Goal: Transaction & Acquisition: Purchase product/service

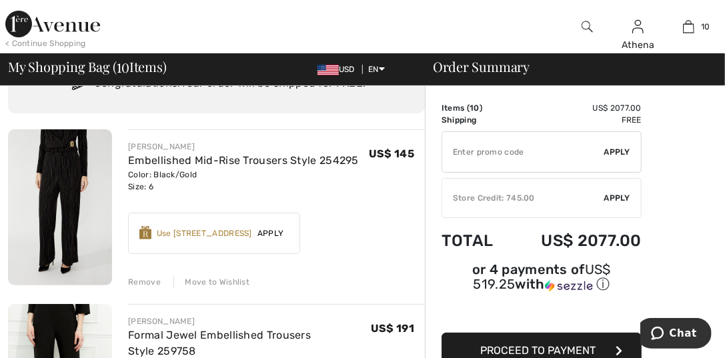
scroll to position [133, 0]
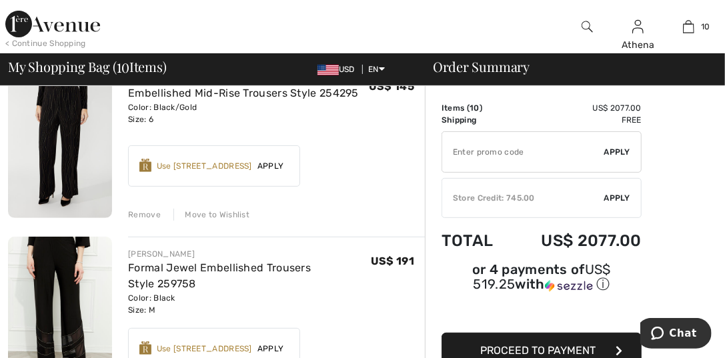
click at [139, 215] on div "Remove" at bounding box center [144, 215] width 33 height 12
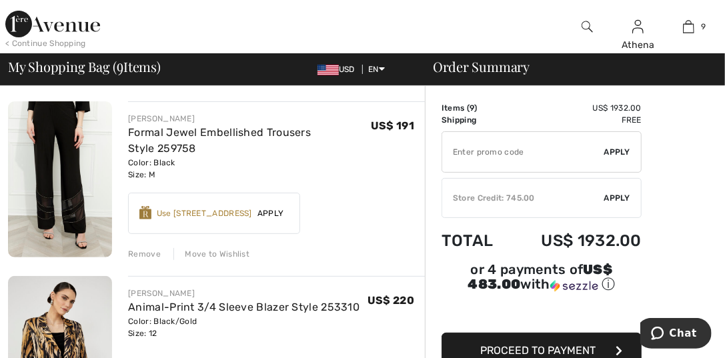
scroll to position [117, 0]
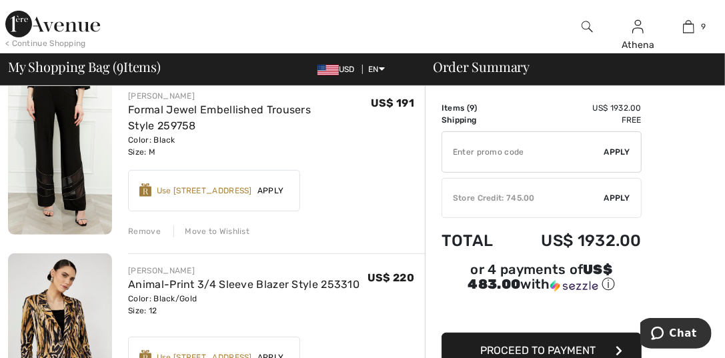
click at [140, 231] on div "Remove" at bounding box center [144, 231] width 33 height 12
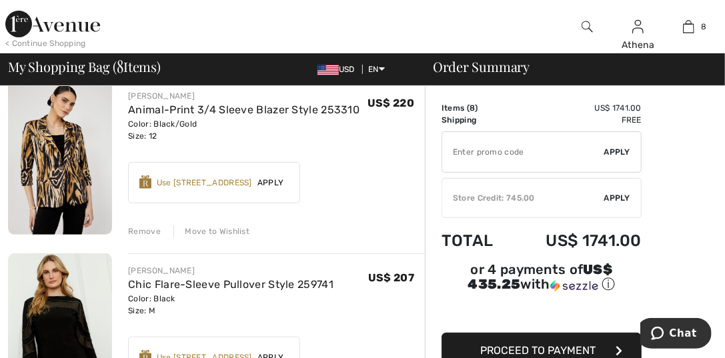
click at [132, 231] on div "Remove" at bounding box center [144, 231] width 33 height 12
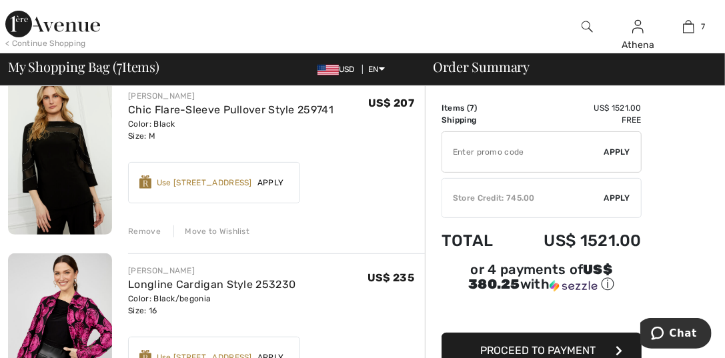
click at [133, 233] on div "Remove" at bounding box center [144, 231] width 33 height 12
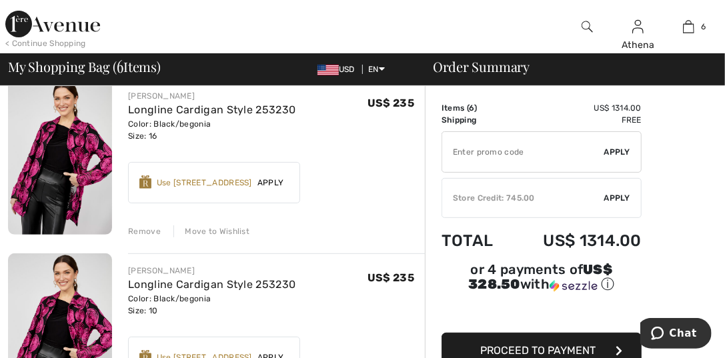
click at [153, 235] on div "Remove" at bounding box center [144, 231] width 33 height 12
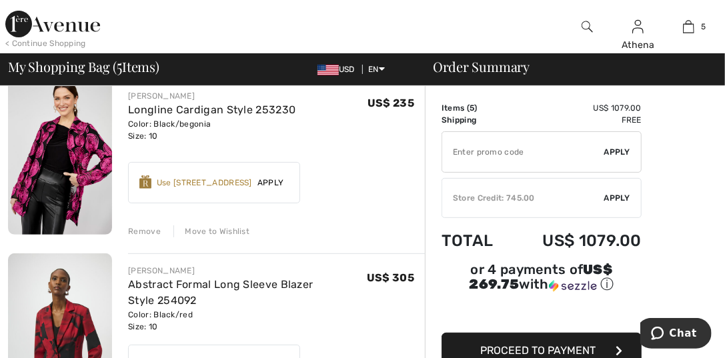
click at [133, 231] on div "Remove" at bounding box center [144, 231] width 33 height 12
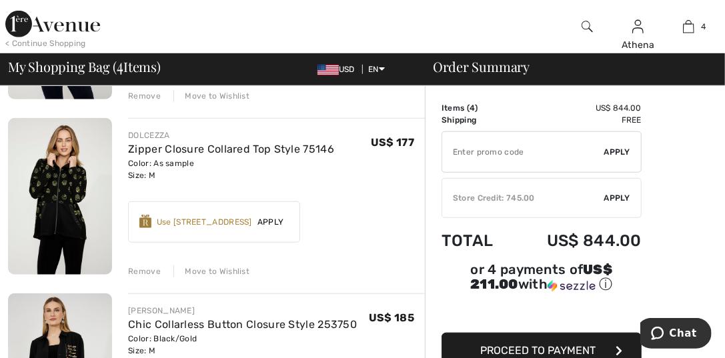
scroll to position [450, 0]
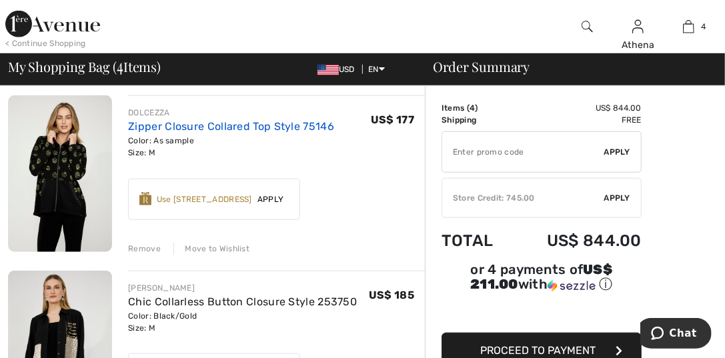
click at [142, 129] on link "Zipper Closure Collared Top Style 75146" at bounding box center [231, 126] width 206 height 13
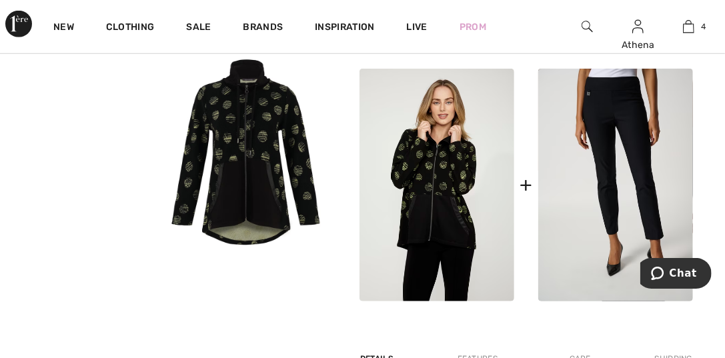
scroll to position [534, 0]
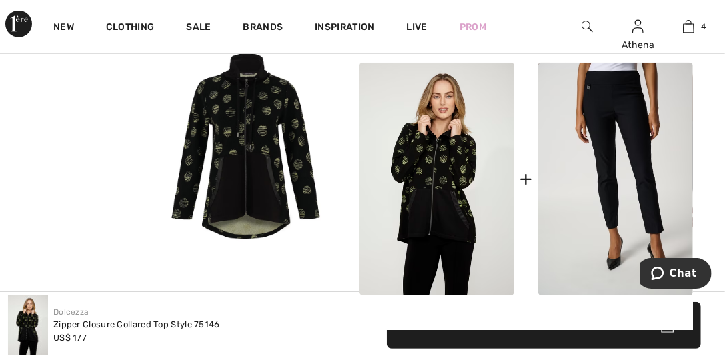
click at [71, 119] on video "Your browser does not support the video tag." at bounding box center [82, 78] width 164 height 82
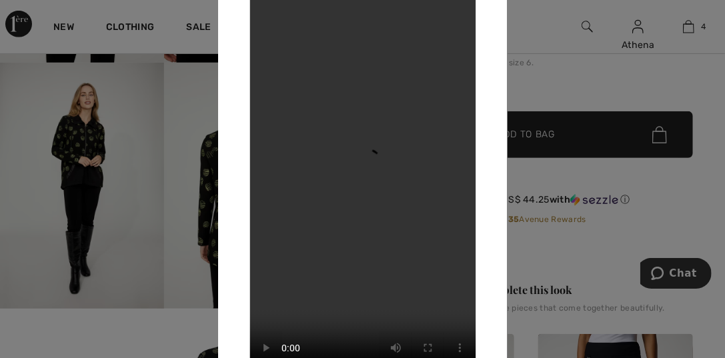
scroll to position [333, 0]
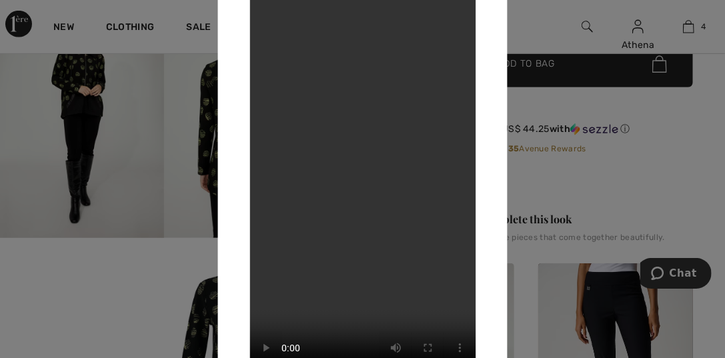
click at [12, 105] on div at bounding box center [362, 179] width 725 height 358
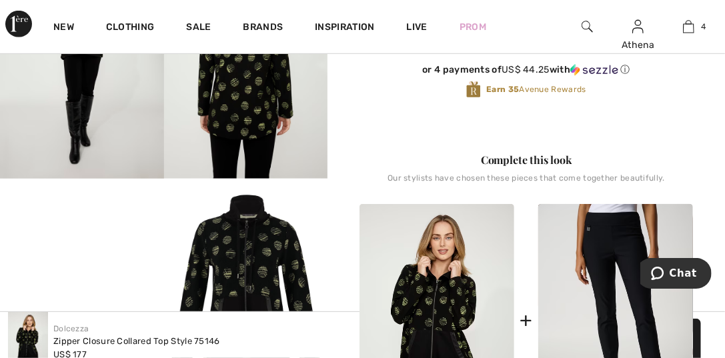
scroll to position [534, 0]
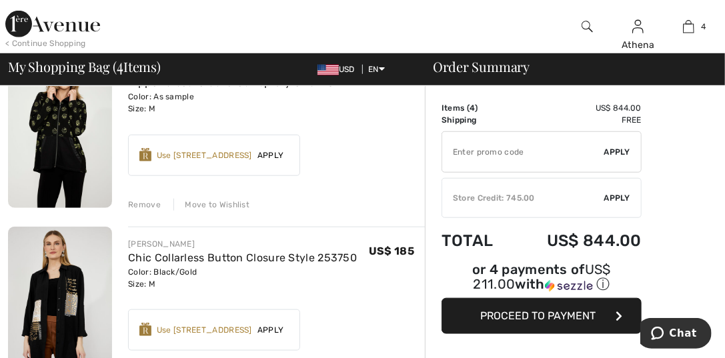
scroll to position [517, 0]
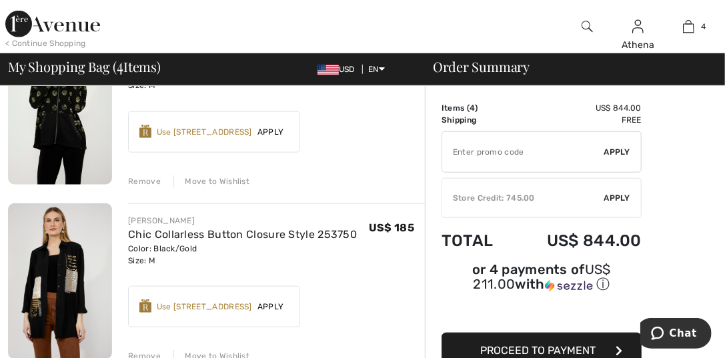
click at [148, 183] on div "Remove" at bounding box center [144, 181] width 33 height 12
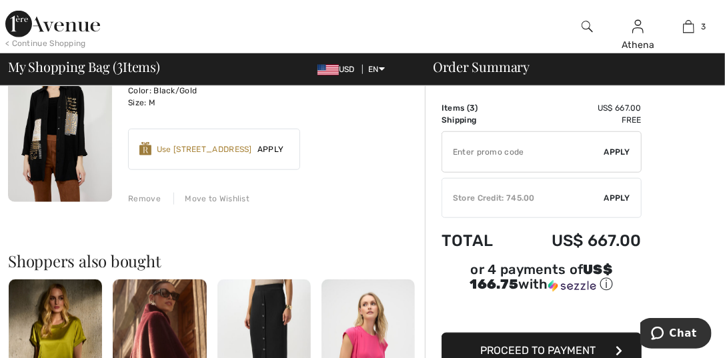
scroll to position [367, 0]
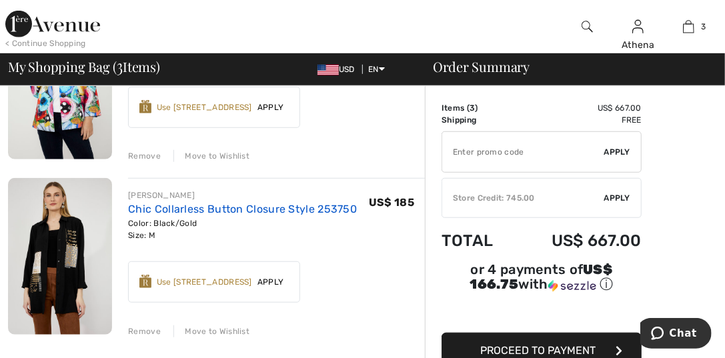
click at [137, 208] on link "Chic Collarless Button Closure Style 253750" at bounding box center [242, 209] width 229 height 13
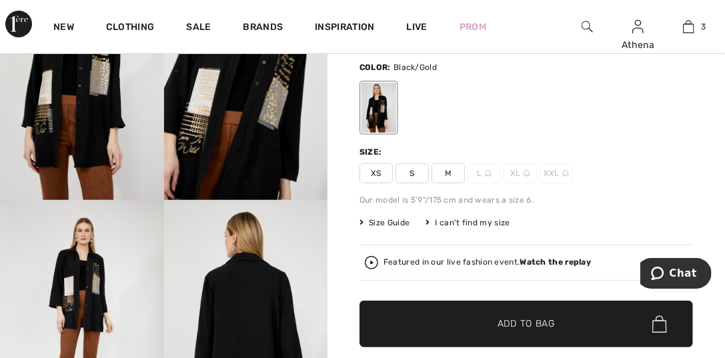
scroll to position [133, 0]
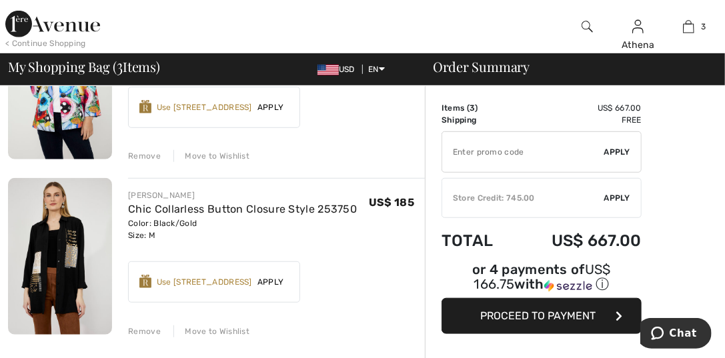
scroll to position [434, 0]
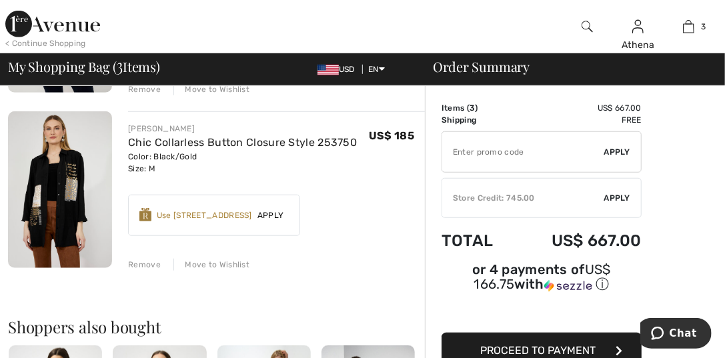
click at [145, 261] on div "Remove" at bounding box center [144, 265] width 33 height 12
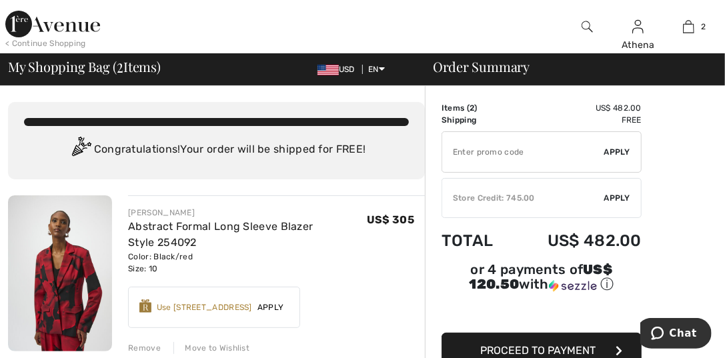
scroll to position [199, 0]
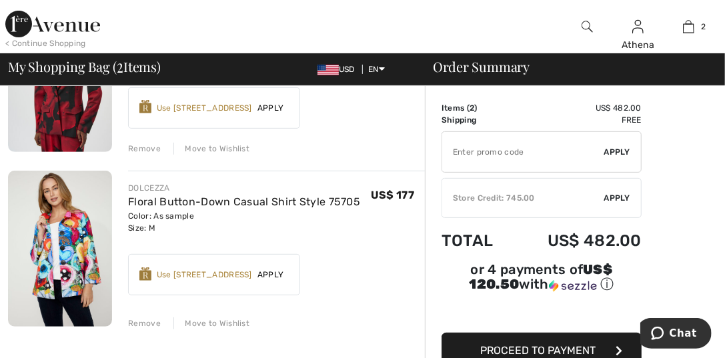
click at [608, 197] on span "Apply" at bounding box center [617, 198] width 27 height 12
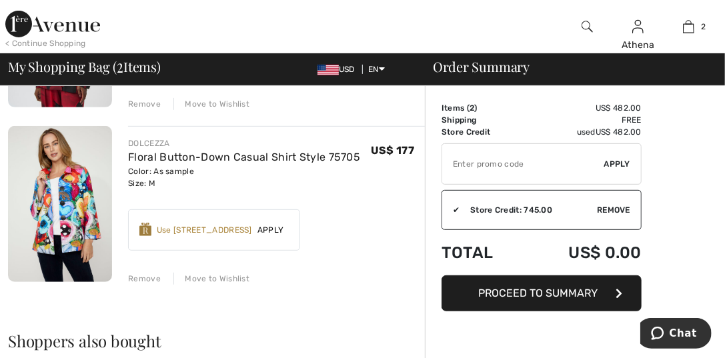
scroll to position [267, 0]
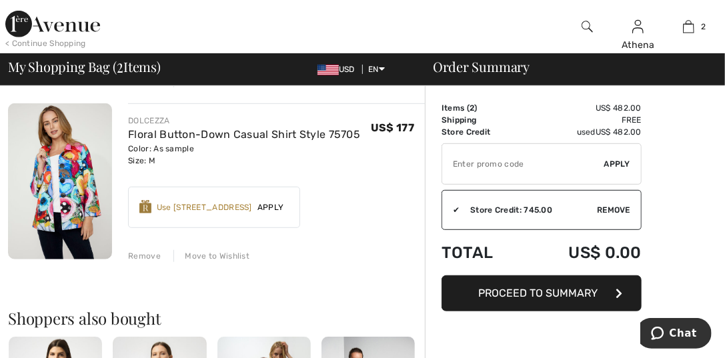
click at [540, 299] on button "Proceed to Summary" at bounding box center [542, 293] width 200 height 36
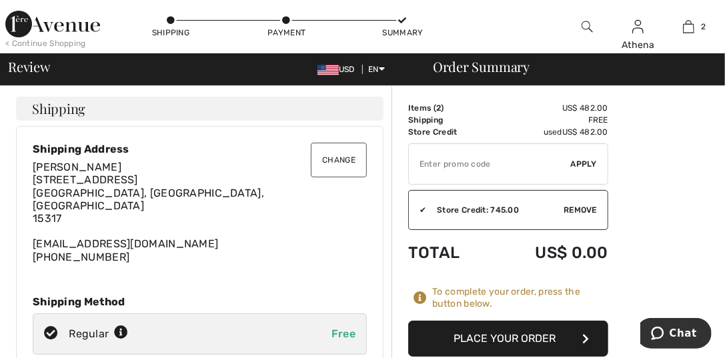
scroll to position [66, 0]
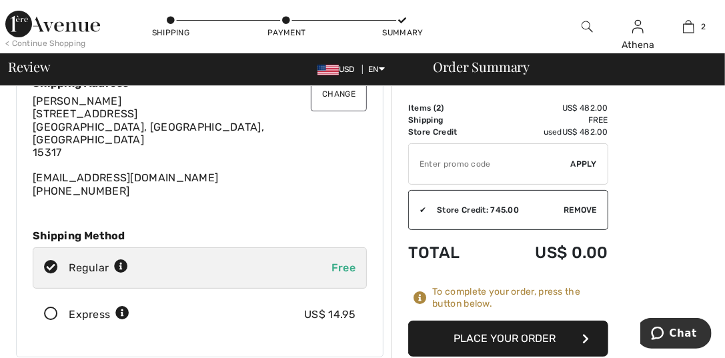
click at [471, 342] on button "Place Your Order" at bounding box center [508, 339] width 200 height 36
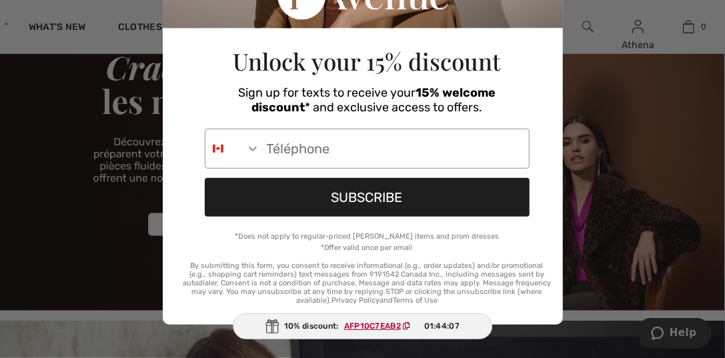
scroll to position [133, 0]
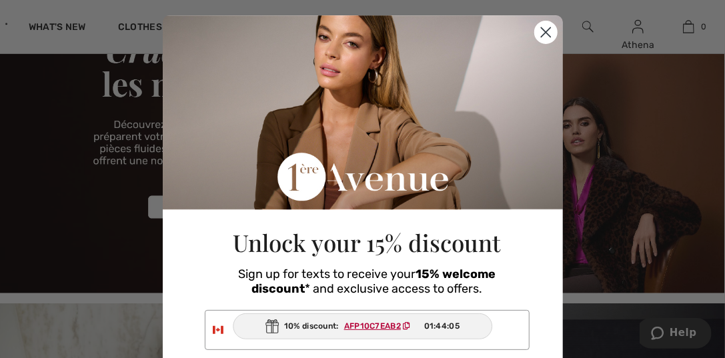
scroll to position [10, 0]
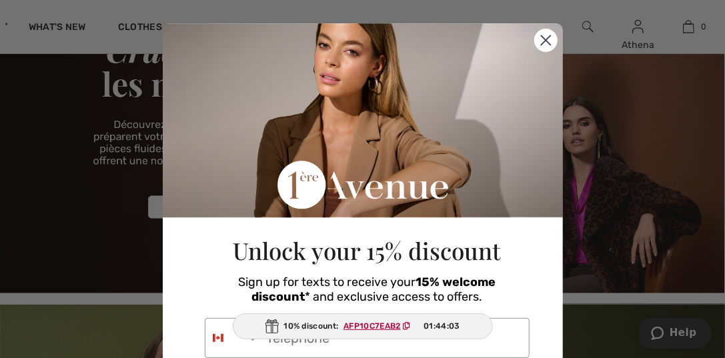
click at [541, 41] on icon "Close dialog" at bounding box center [545, 40] width 9 height 9
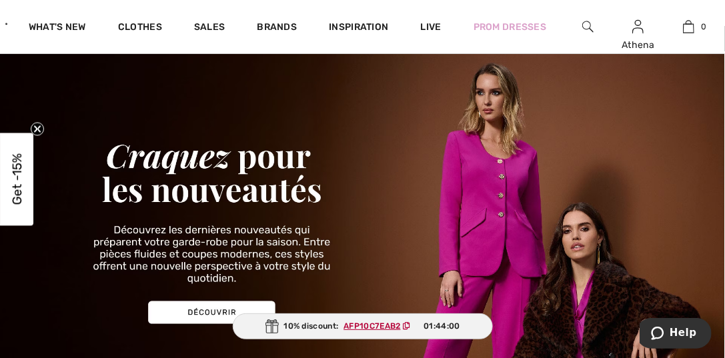
scroll to position [0, 0]
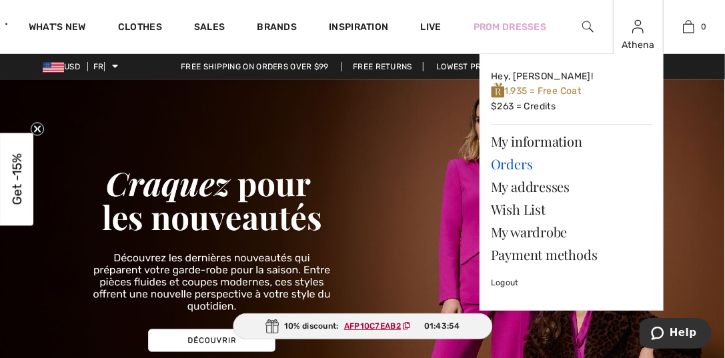
click at [503, 164] on font "Orders" at bounding box center [512, 164] width 42 height 18
click at [503, 165] on font "Orders" at bounding box center [512, 164] width 42 height 18
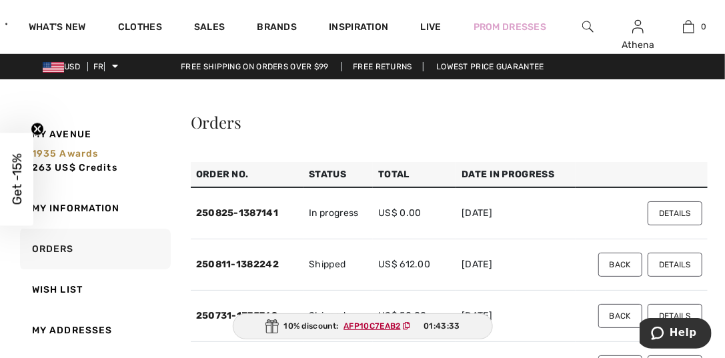
click at [684, 213] on font "Details" at bounding box center [675, 213] width 32 height 9
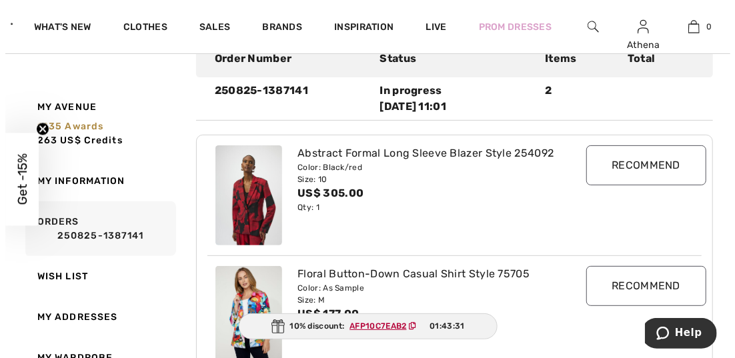
scroll to position [133, 0]
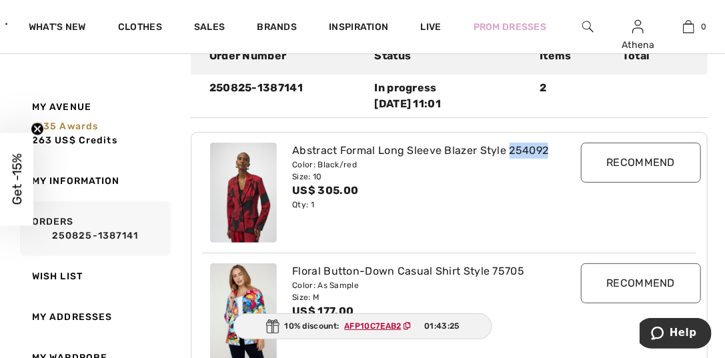
drag, startPoint x: 546, startPoint y: 147, endPoint x: 508, endPoint y: 155, distance: 38.2
click at [508, 155] on font "Abstract Formal Long Sleeve Blazer Style 254092" at bounding box center [420, 150] width 256 height 13
copy font "254092"
click at [585, 23] on img at bounding box center [587, 27] width 11 height 16
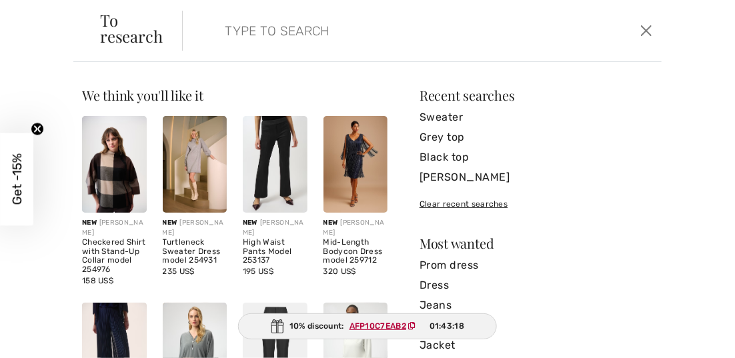
paste input "254092"
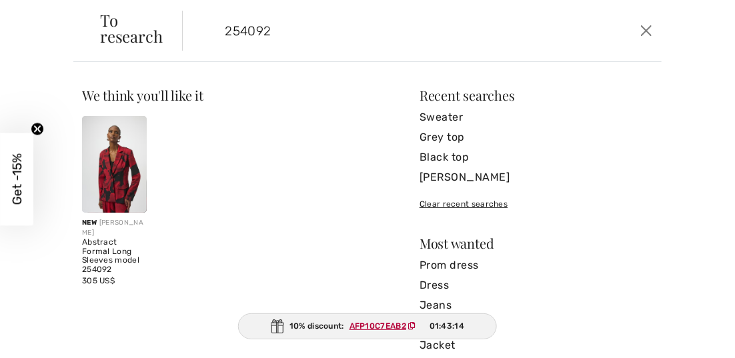
type input "254092"
click at [105, 187] on img at bounding box center [114, 164] width 65 height 97
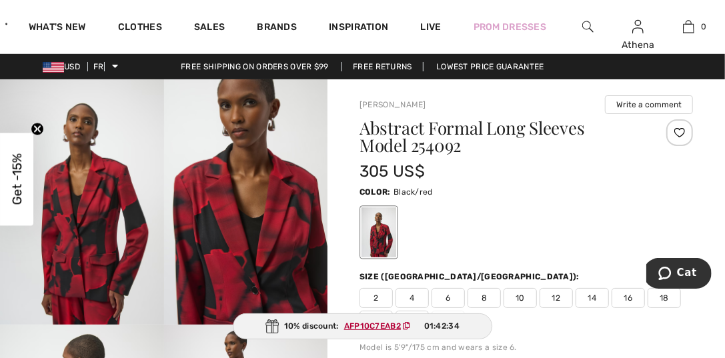
click at [586, 25] on img at bounding box center [587, 27] width 11 height 16
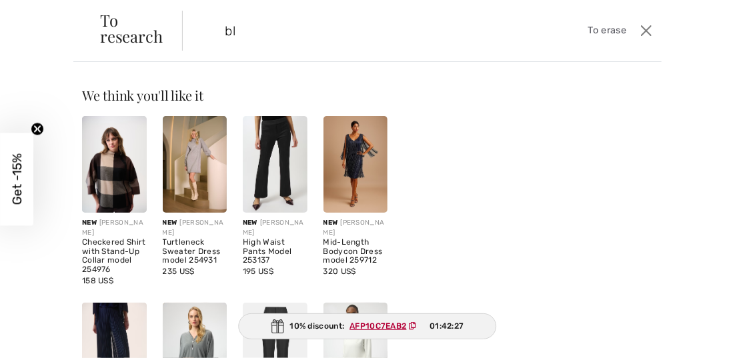
type input "b"
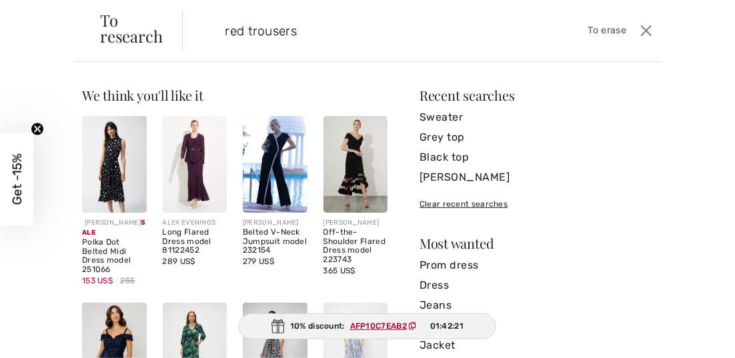
type input "red trousers"
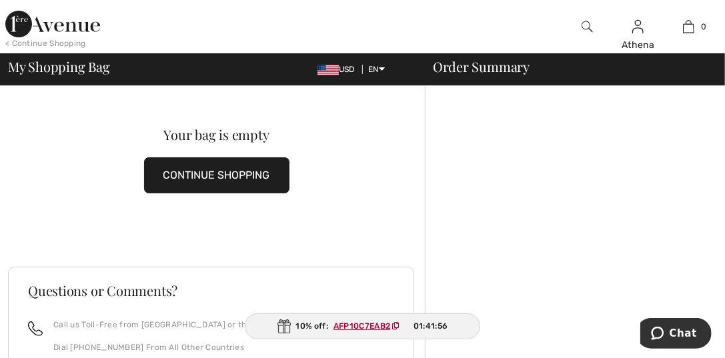
click at [585, 24] on img at bounding box center [587, 27] width 11 height 16
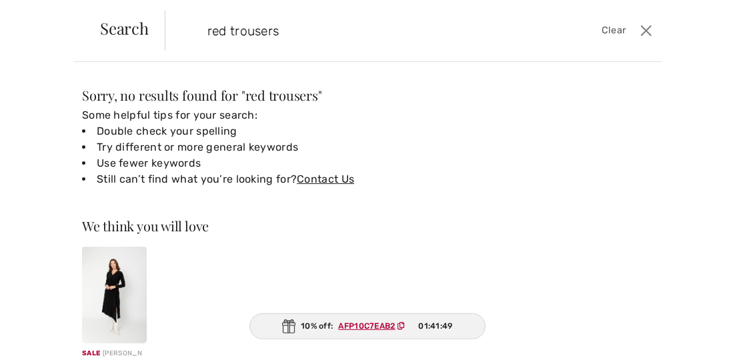
type input "red trousers"
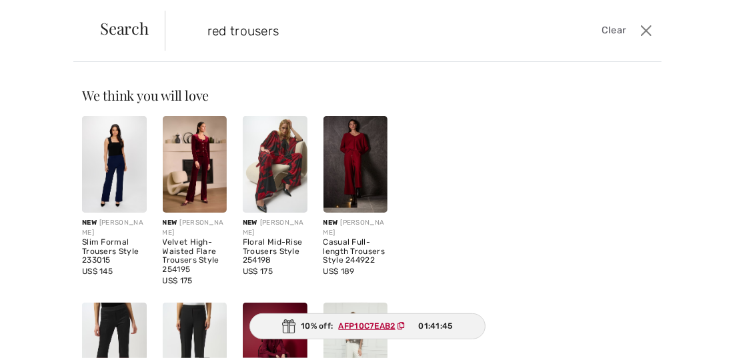
click at [262, 175] on img at bounding box center [275, 164] width 65 height 97
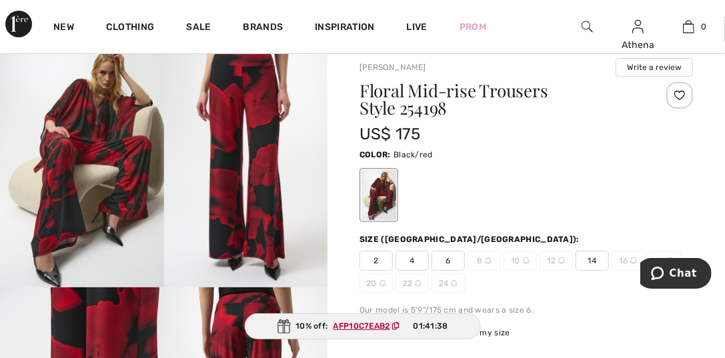
scroll to position [66, 0]
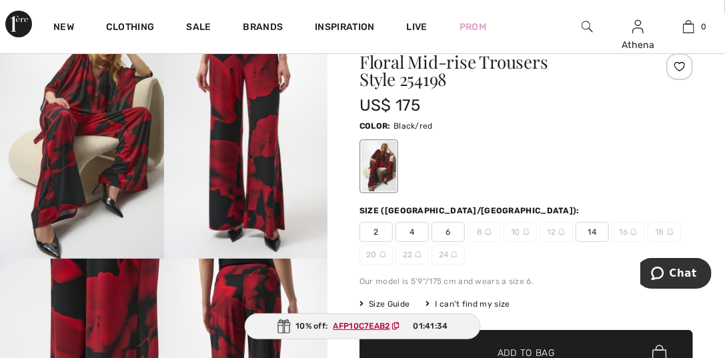
click at [452, 229] on span "6" at bounding box center [448, 232] width 33 height 20
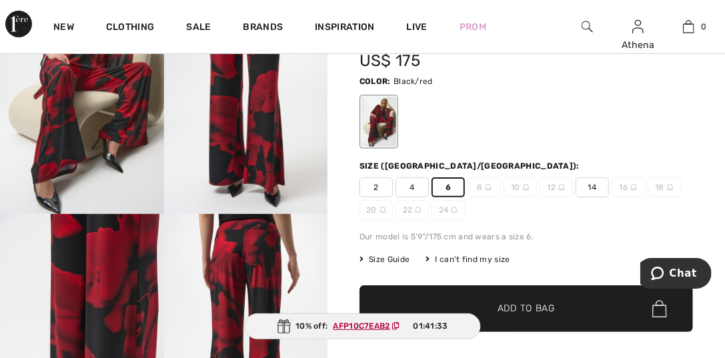
scroll to position [133, 0]
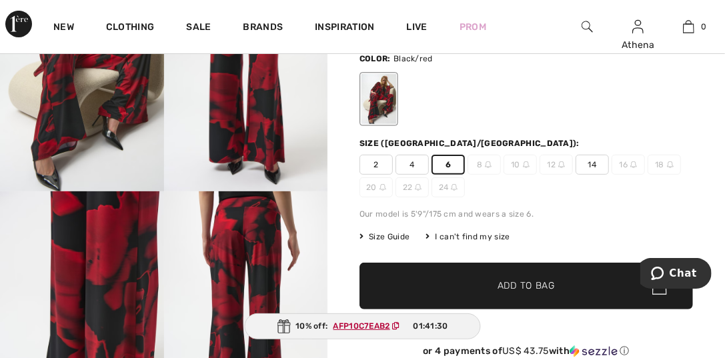
click at [526, 278] on span "✔ Added to Bag Add to Bag" at bounding box center [527, 286] width 334 height 47
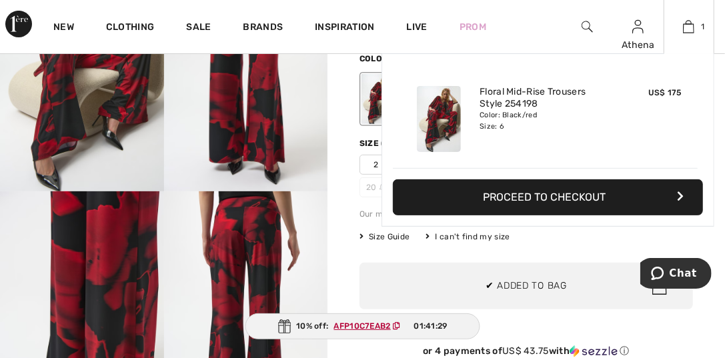
scroll to position [0, 0]
click at [525, 193] on button "Proceed to Checkout" at bounding box center [548, 197] width 310 height 36
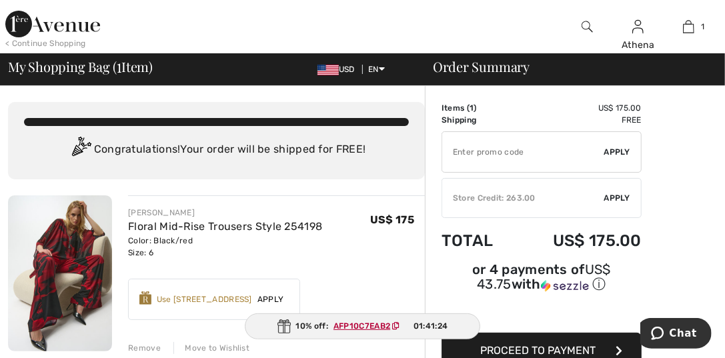
click at [618, 199] on span "Apply" at bounding box center [617, 198] width 27 height 12
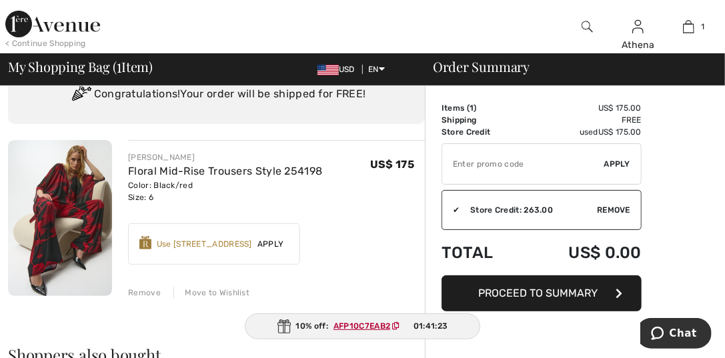
scroll to position [133, 0]
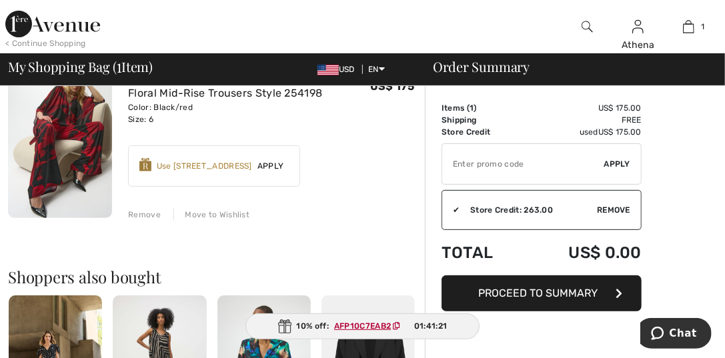
click at [538, 291] on span "Proceed to Summary" at bounding box center [538, 293] width 119 height 13
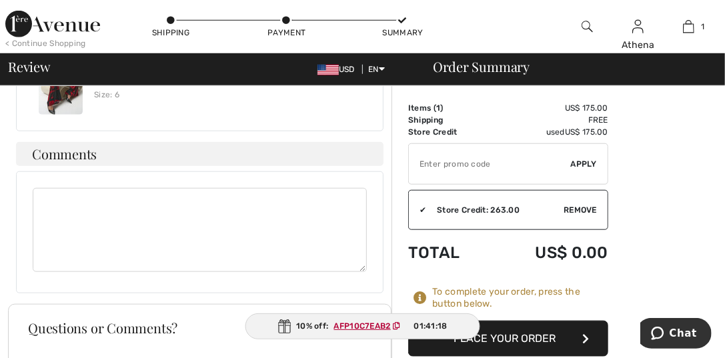
scroll to position [534, 0]
click at [535, 336] on button "Place Your Order" at bounding box center [508, 339] width 200 height 36
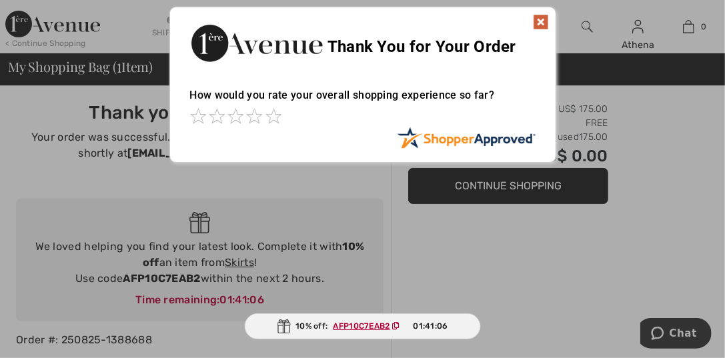
click at [540, 19] on img at bounding box center [541, 22] width 16 height 16
